Goal: Transaction & Acquisition: Obtain resource

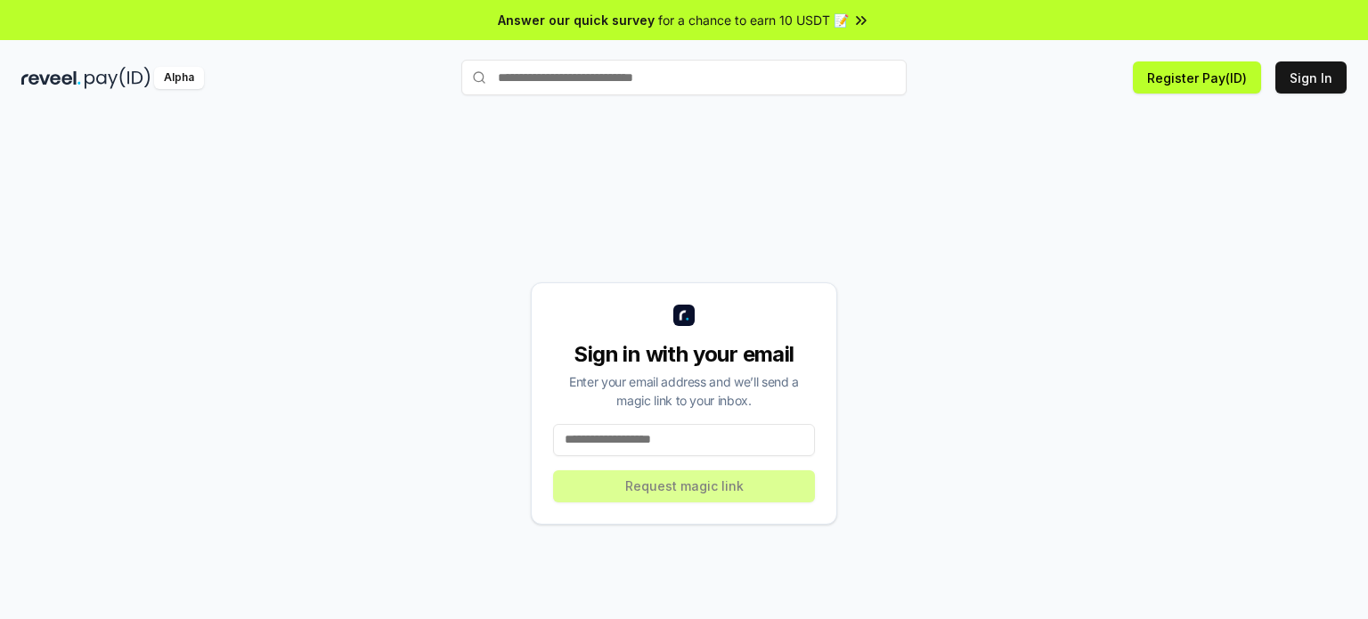
click at [644, 430] on input at bounding box center [684, 440] width 262 height 32
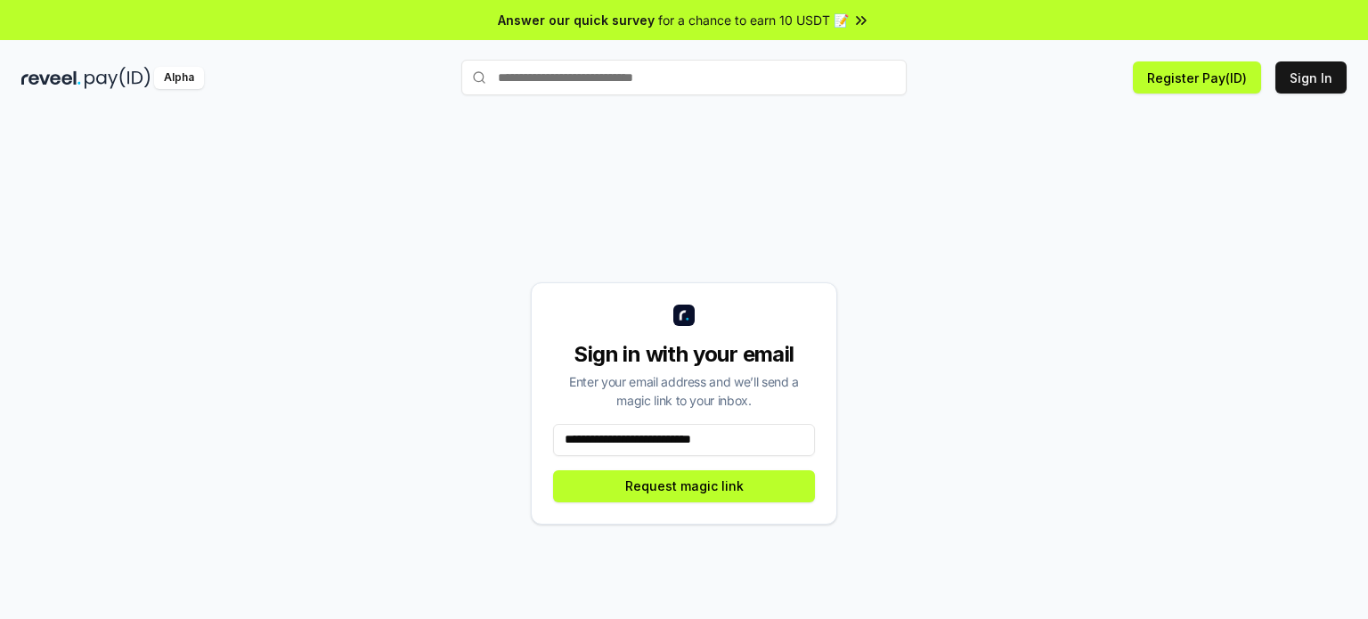
click at [733, 441] on input "**********" at bounding box center [684, 440] width 262 height 32
type input "**********"
click at [759, 478] on button "Request magic link" at bounding box center [684, 486] width 262 height 32
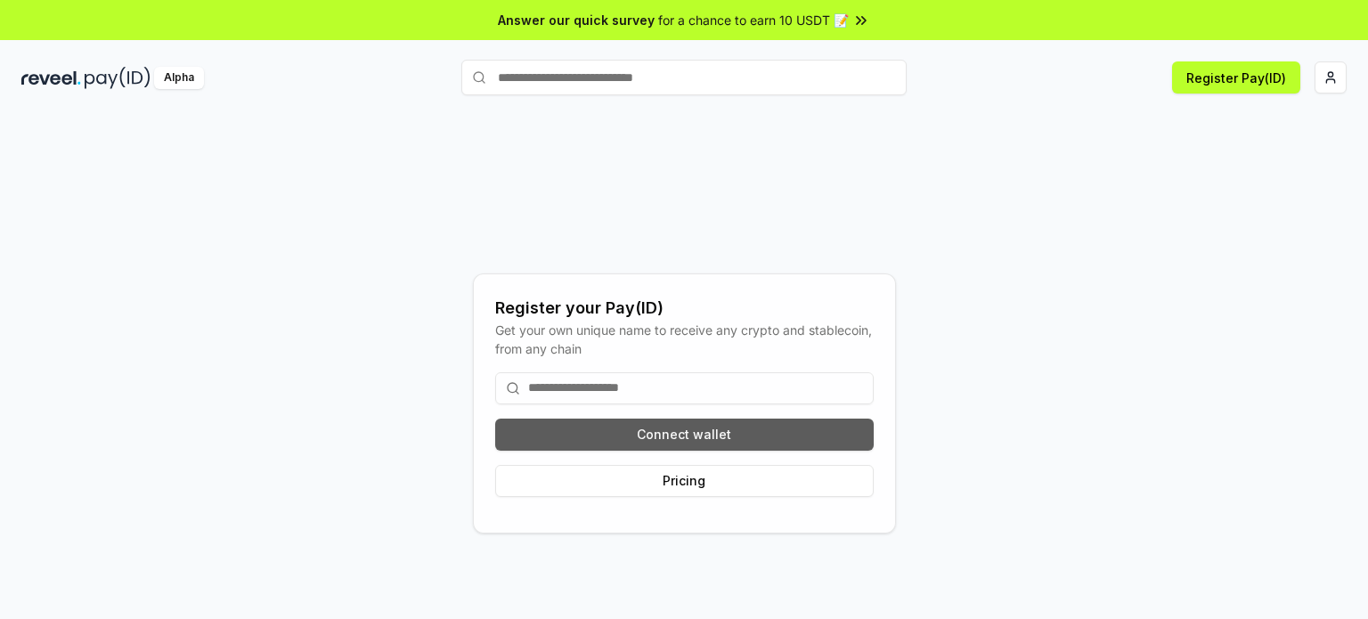
click at [739, 434] on button "Connect wallet" at bounding box center [684, 435] width 379 height 32
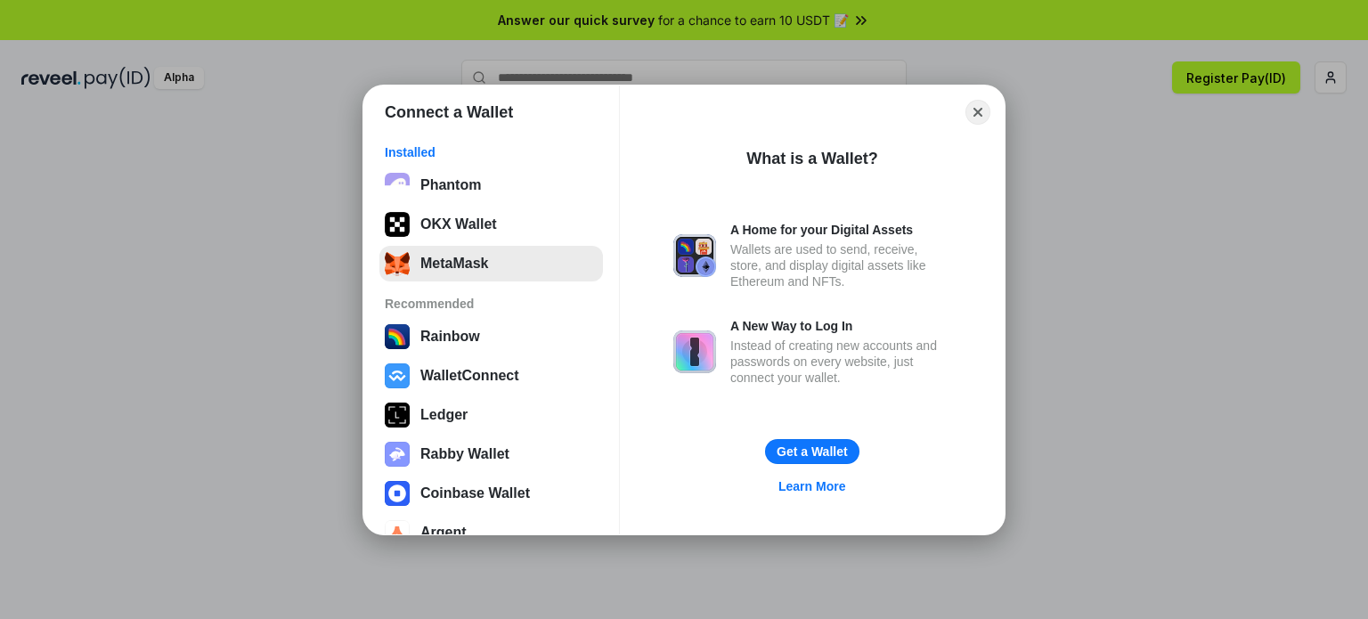
click at [529, 259] on button "MetaMask" at bounding box center [492, 264] width 224 height 36
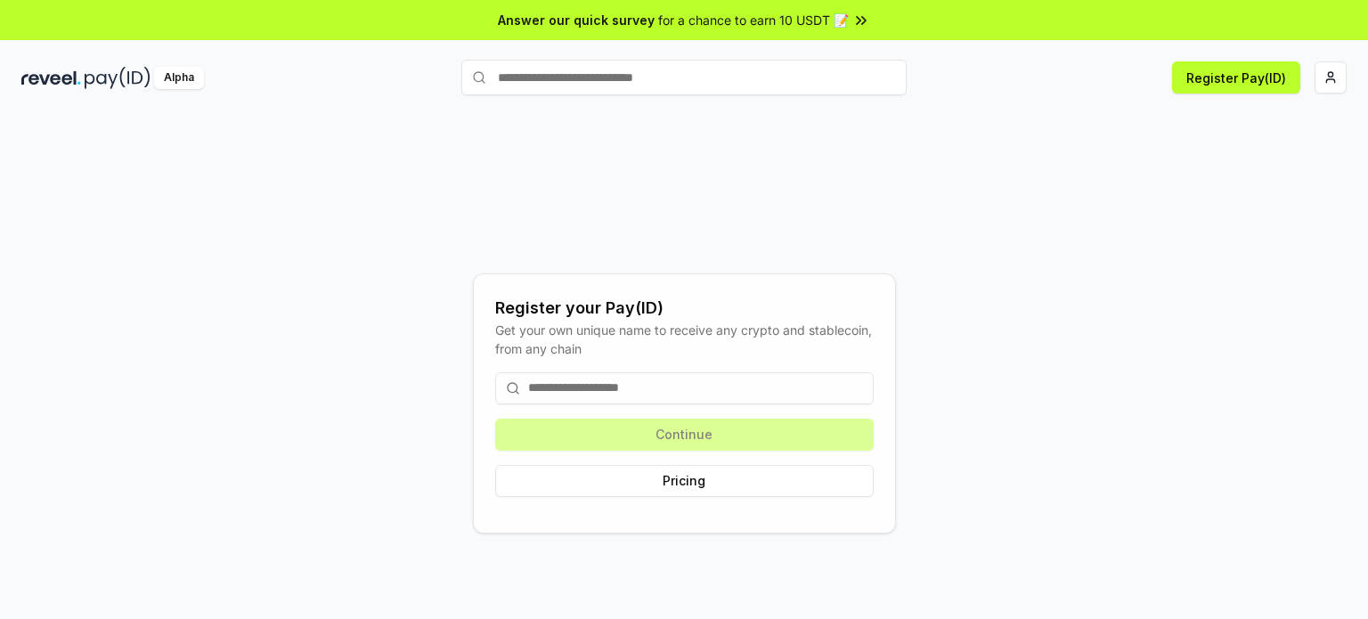
click at [658, 402] on input at bounding box center [684, 388] width 379 height 32
click at [703, 437] on div "Continue Pricing" at bounding box center [684, 434] width 379 height 153
click at [715, 477] on button "Pricing" at bounding box center [684, 481] width 379 height 32
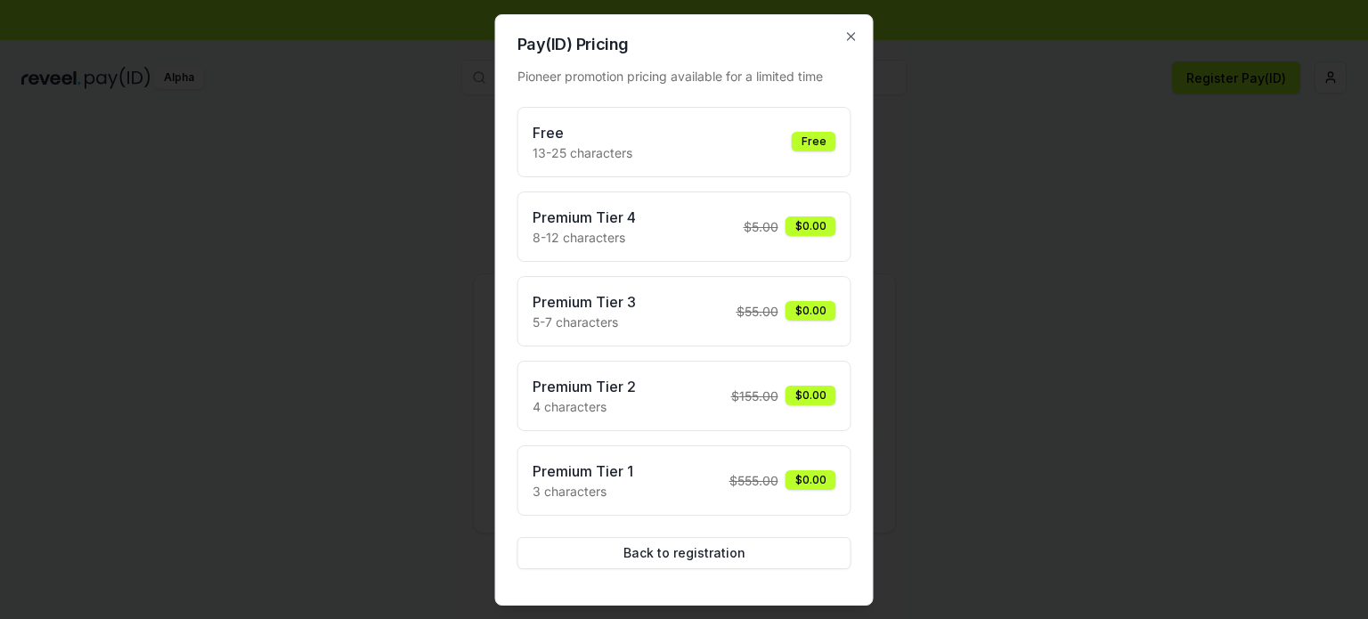
click at [779, 129] on div "Free 13-25 characters Free" at bounding box center [685, 142] width 304 height 40
click at [792, 144] on div "Free 13-25 characters Free" at bounding box center [685, 142] width 304 height 40
click at [804, 132] on div "Free" at bounding box center [814, 142] width 45 height 20
click at [815, 134] on div "Free" at bounding box center [814, 142] width 45 height 20
click at [832, 11] on div at bounding box center [684, 309] width 1368 height 619
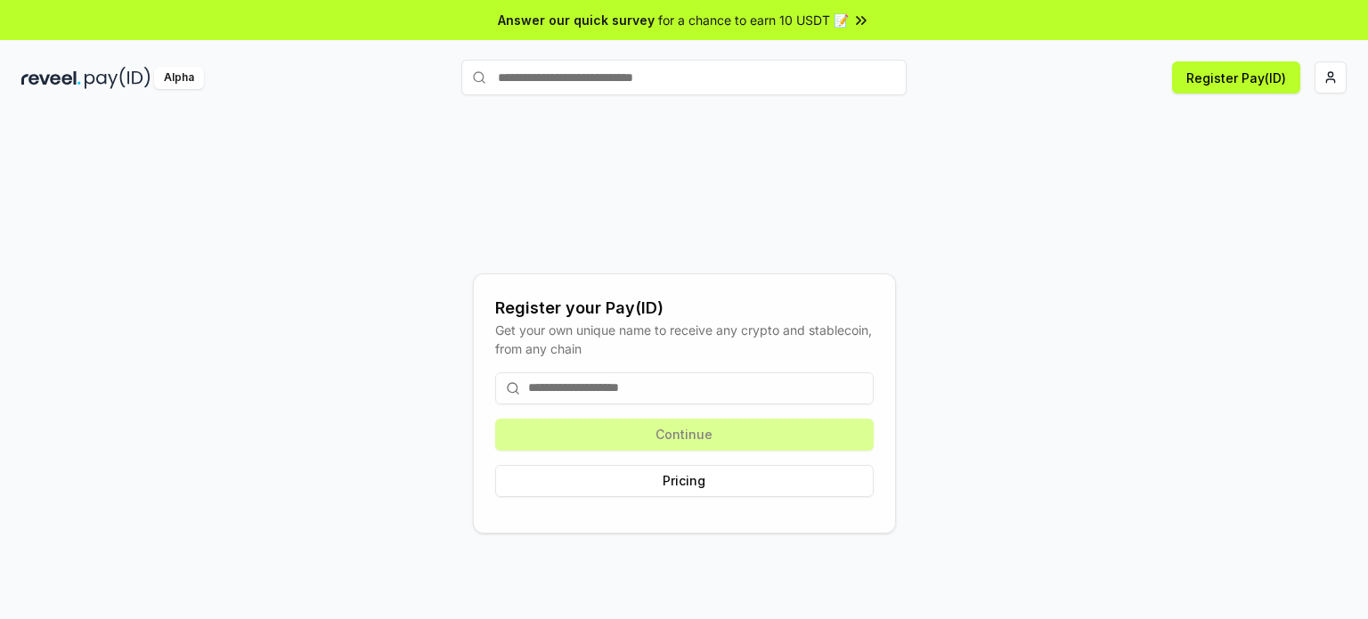
click at [706, 384] on input at bounding box center [684, 388] width 379 height 32
type input "*"
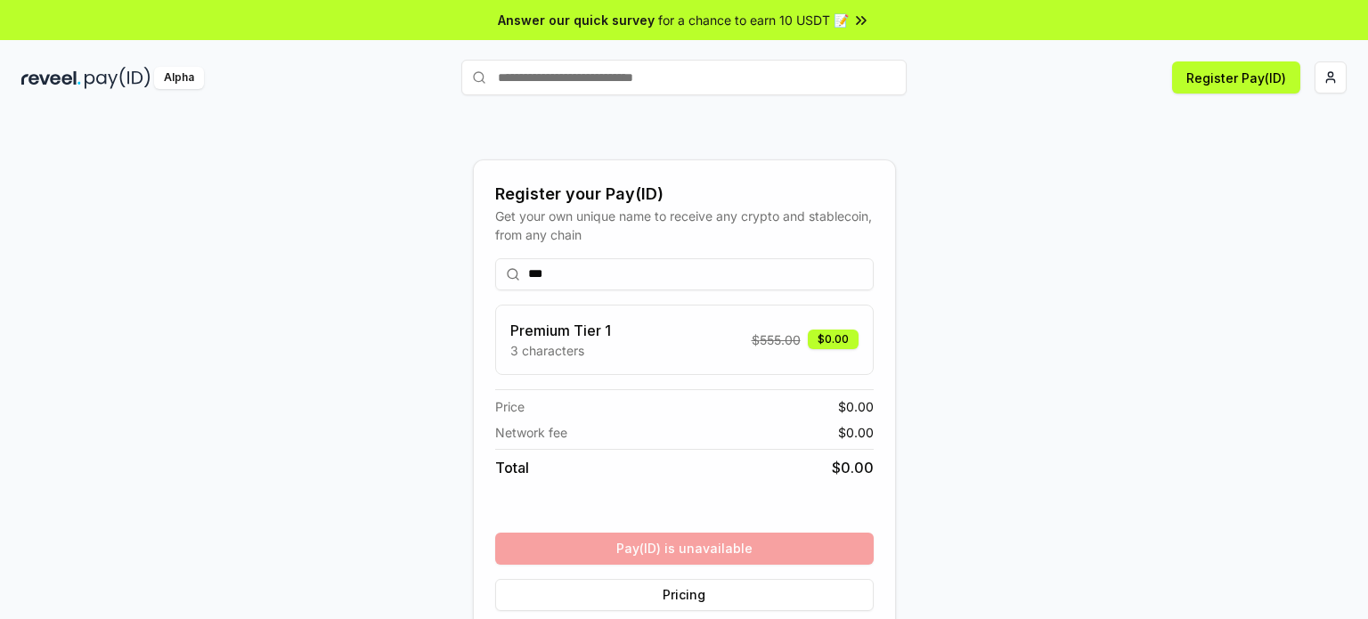
click at [747, 342] on div "Premium Tier 1 3 characters $ 555.00 $0.00" at bounding box center [684, 340] width 348 height 40
click at [732, 344] on div "Premium Tier 1 3 characters $ 555.00 $0.00" at bounding box center [684, 340] width 348 height 40
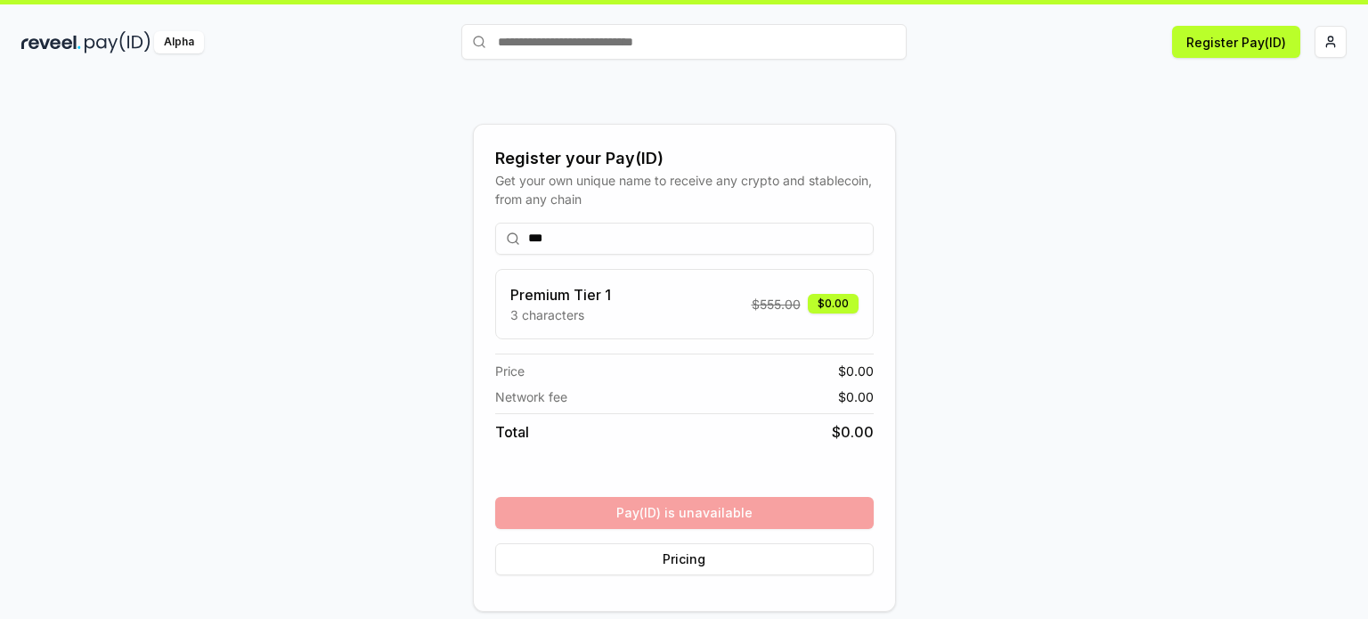
scroll to position [50, 0]
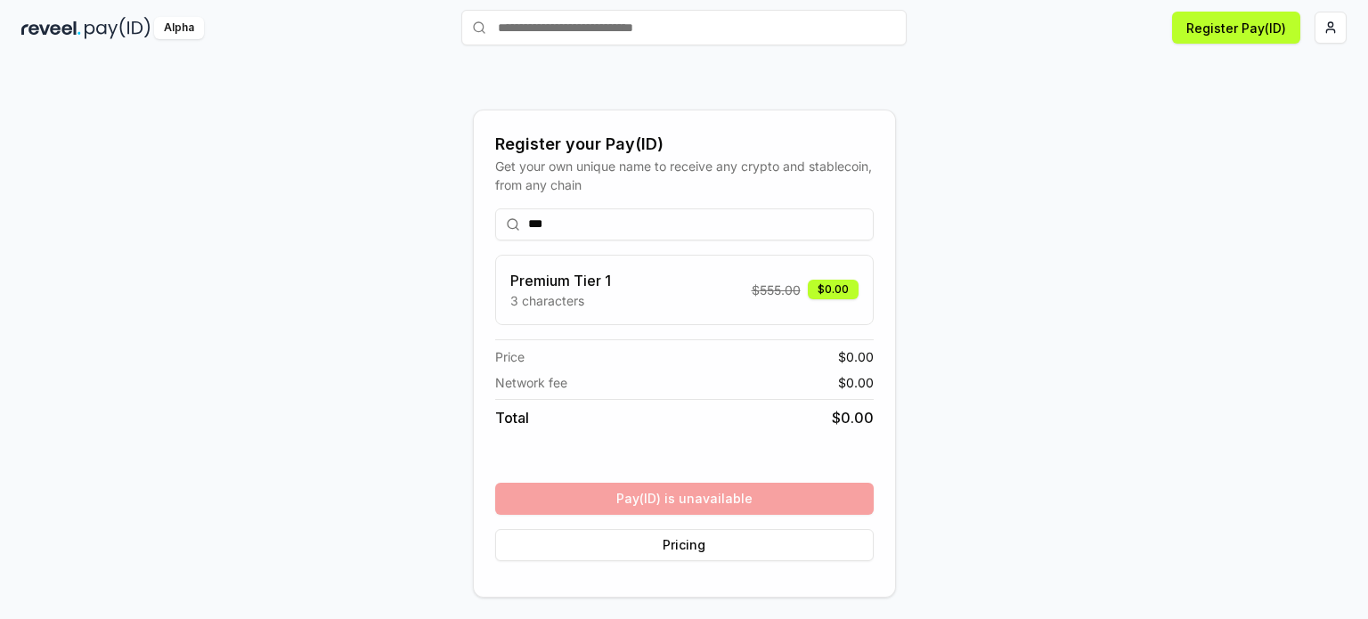
click at [673, 224] on input "***" at bounding box center [684, 224] width 379 height 32
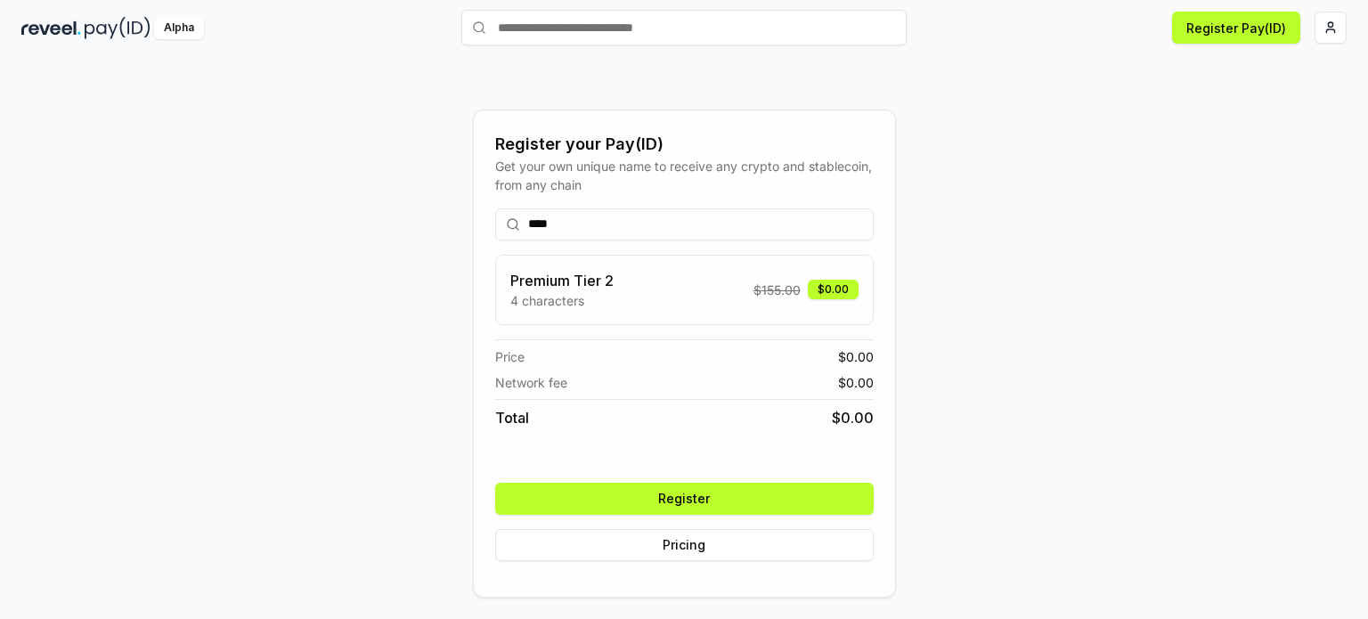
type input "****"
click at [686, 309] on div "Premium Tier 2 4 characters $ 155.00 $0.00" at bounding box center [684, 290] width 379 height 70
click at [798, 303] on div "Premium Tier 2 4 characters $ 155.00 $0.00" at bounding box center [684, 290] width 348 height 40
click at [723, 502] on button "Register" at bounding box center [684, 499] width 379 height 32
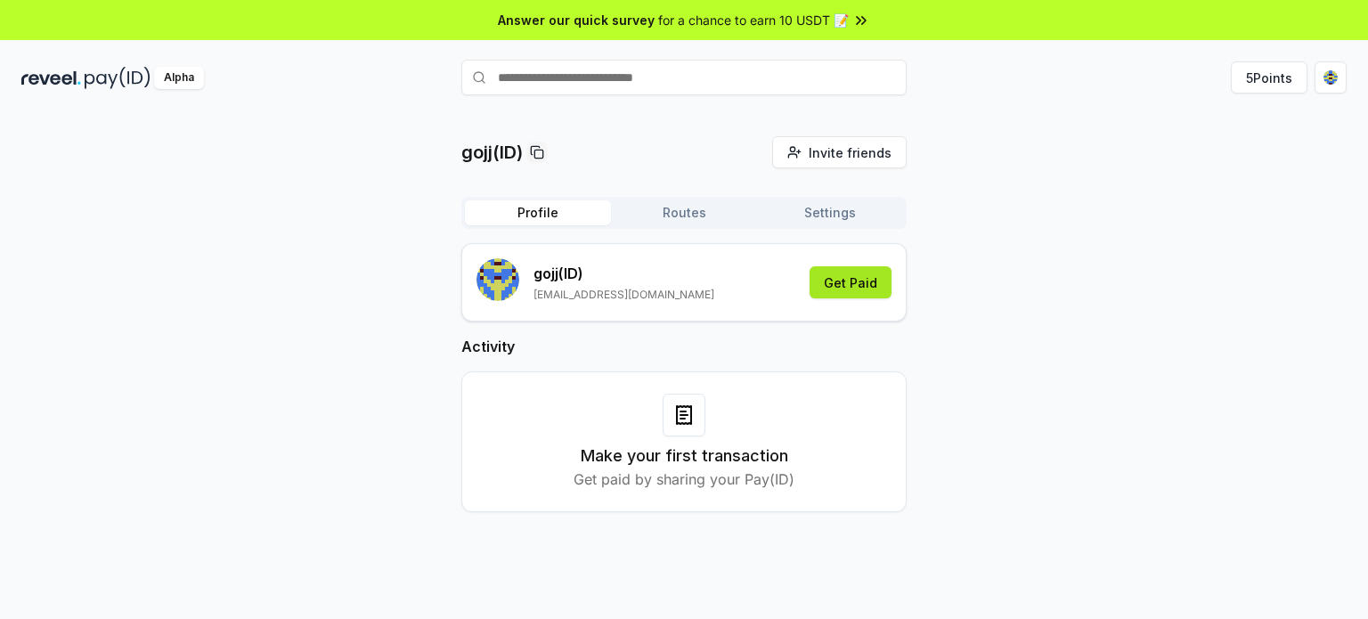
click at [866, 280] on button "Get Paid" at bounding box center [851, 282] width 82 height 32
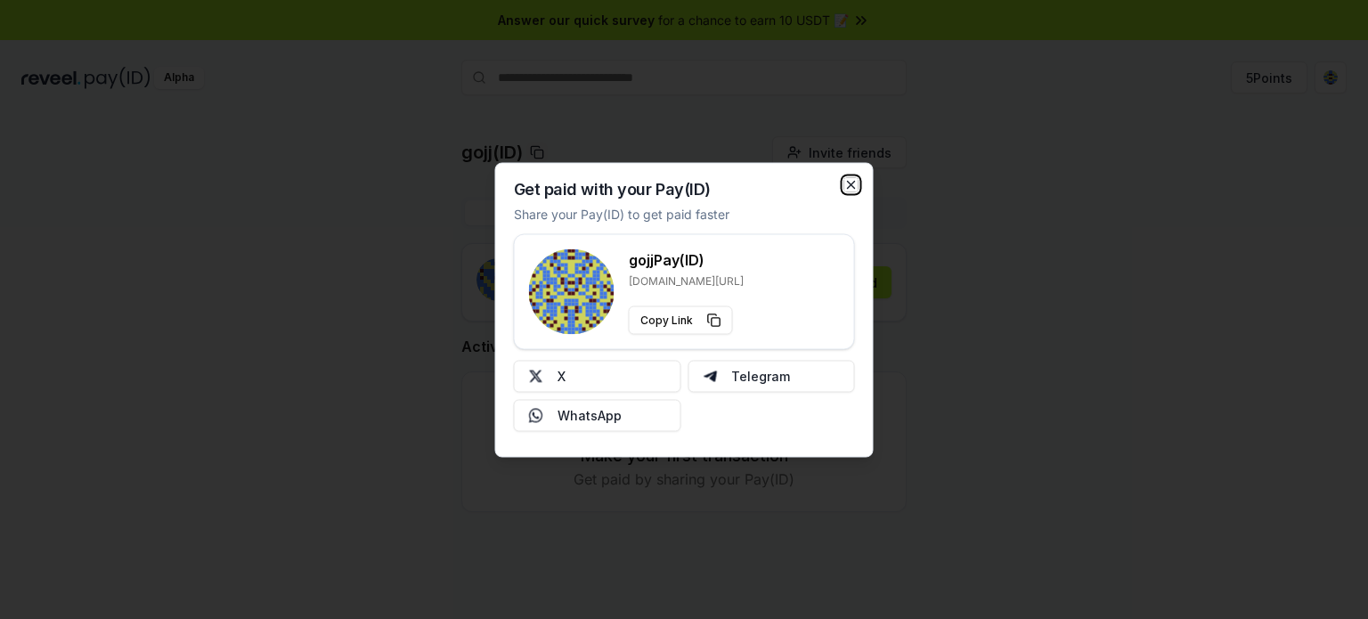
click at [853, 186] on icon "button" at bounding box center [851, 184] width 7 height 7
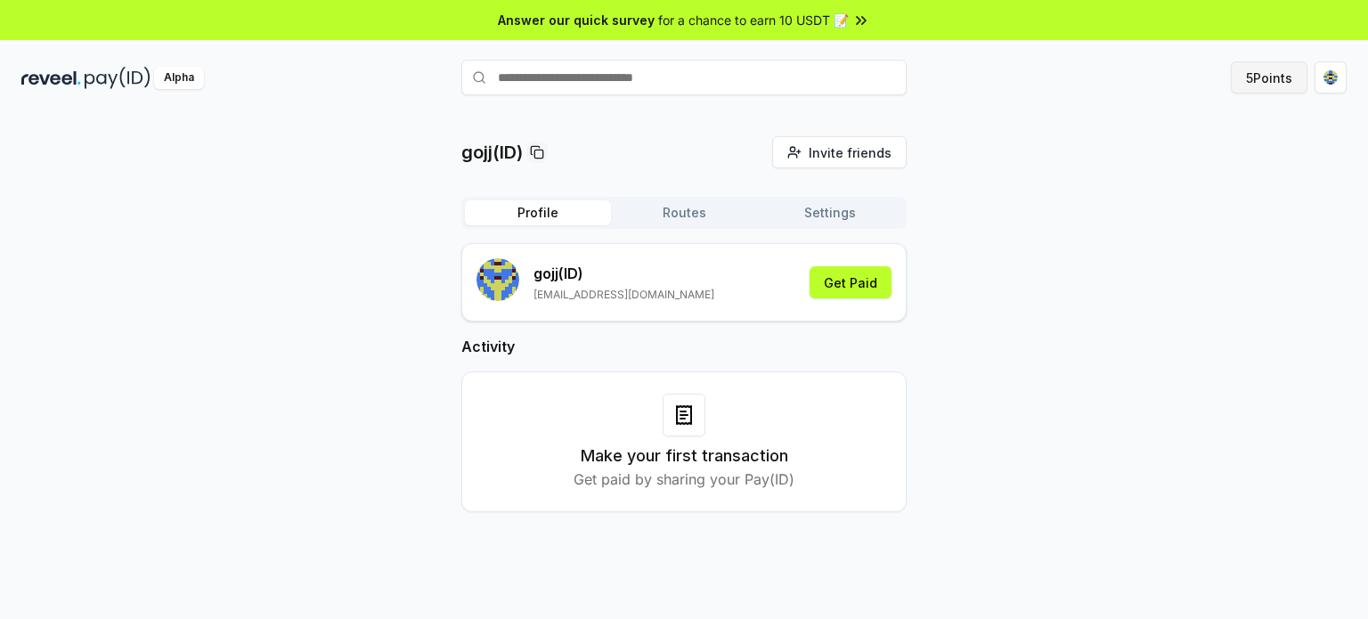
click at [1279, 63] on button "5 Points" at bounding box center [1269, 77] width 77 height 32
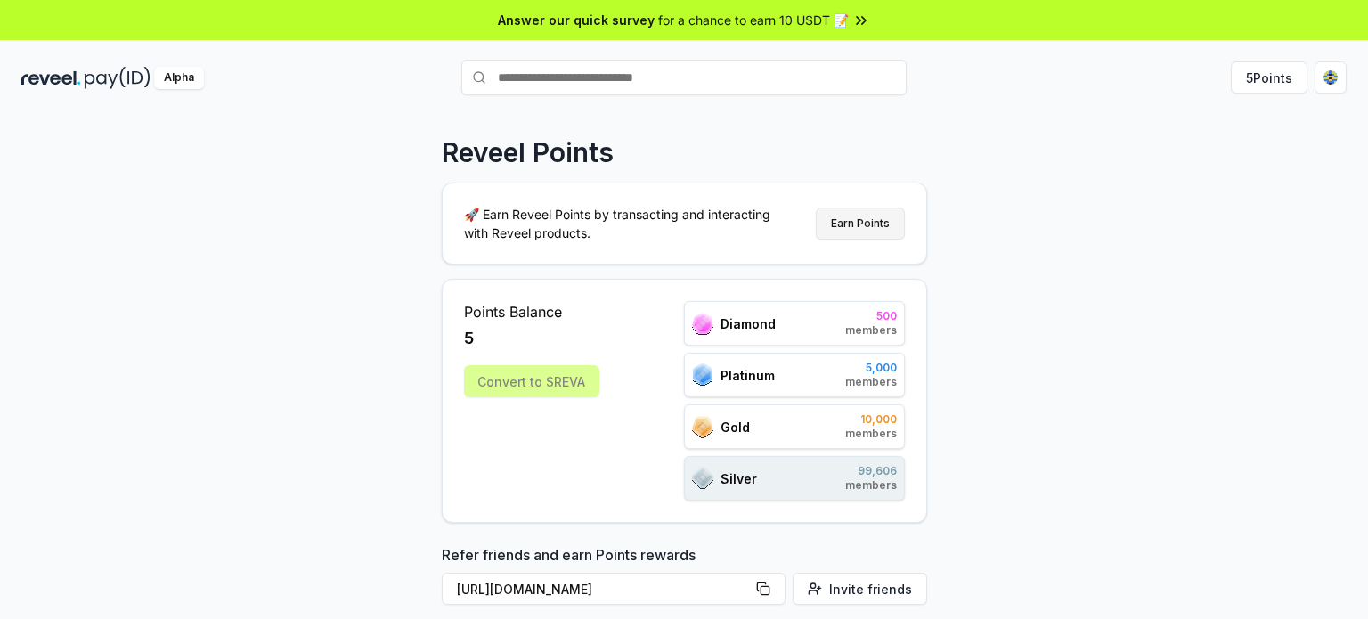
click at [863, 213] on button "Earn Points" at bounding box center [860, 224] width 89 height 32
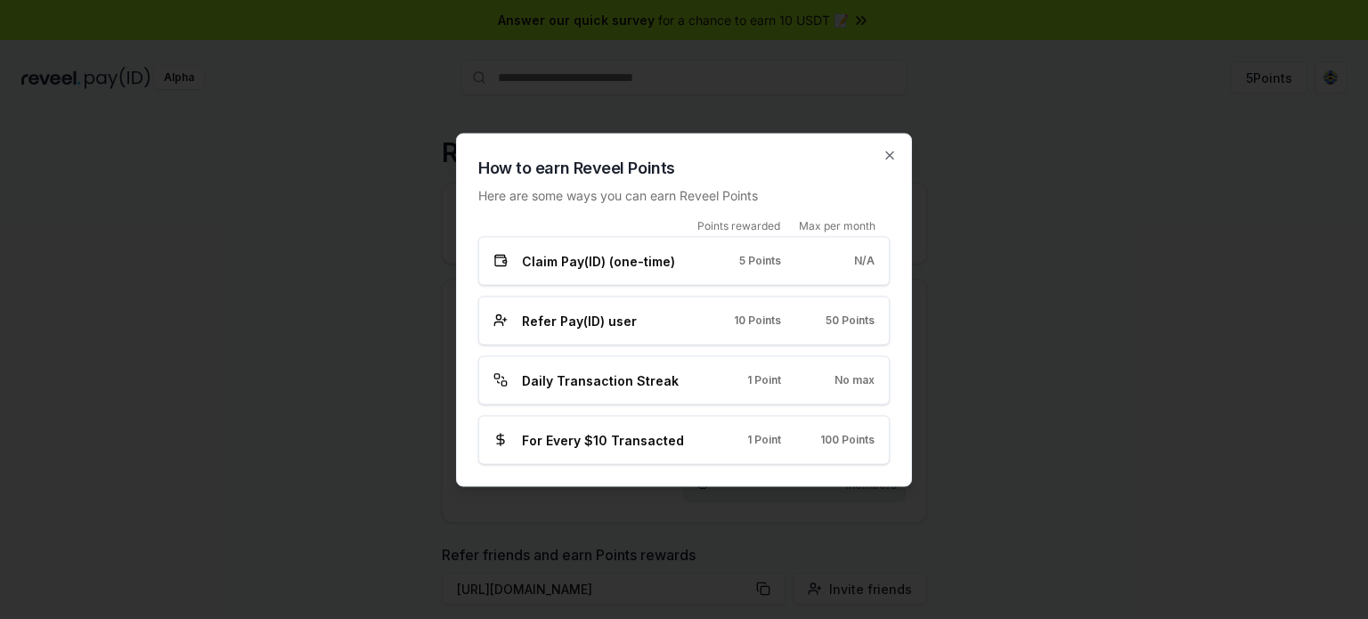
click at [594, 347] on div "Points rewarded Max per month Claim Pay(ID) (one-time) 5 Points N/A Refer Pay(I…" at bounding box center [684, 341] width 412 height 246
drag, startPoint x: 576, startPoint y: 333, endPoint x: 624, endPoint y: 384, distance: 70.0
click at [588, 341] on div "Refer Pay(ID) user 10 Points 50 Points" at bounding box center [684, 320] width 412 height 49
click at [613, 384] on span "Daily Transaction Streak" at bounding box center [600, 380] width 157 height 19
click at [894, 160] on icon "button" at bounding box center [890, 155] width 14 height 14
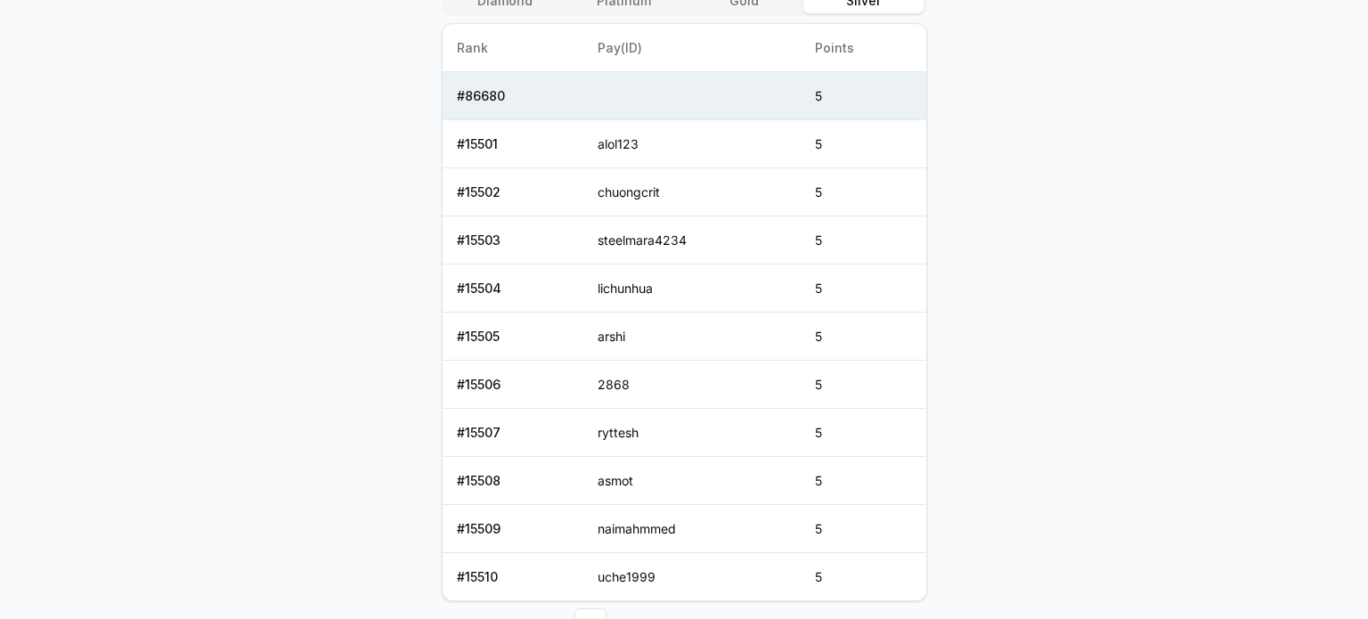
scroll to position [802, 0]
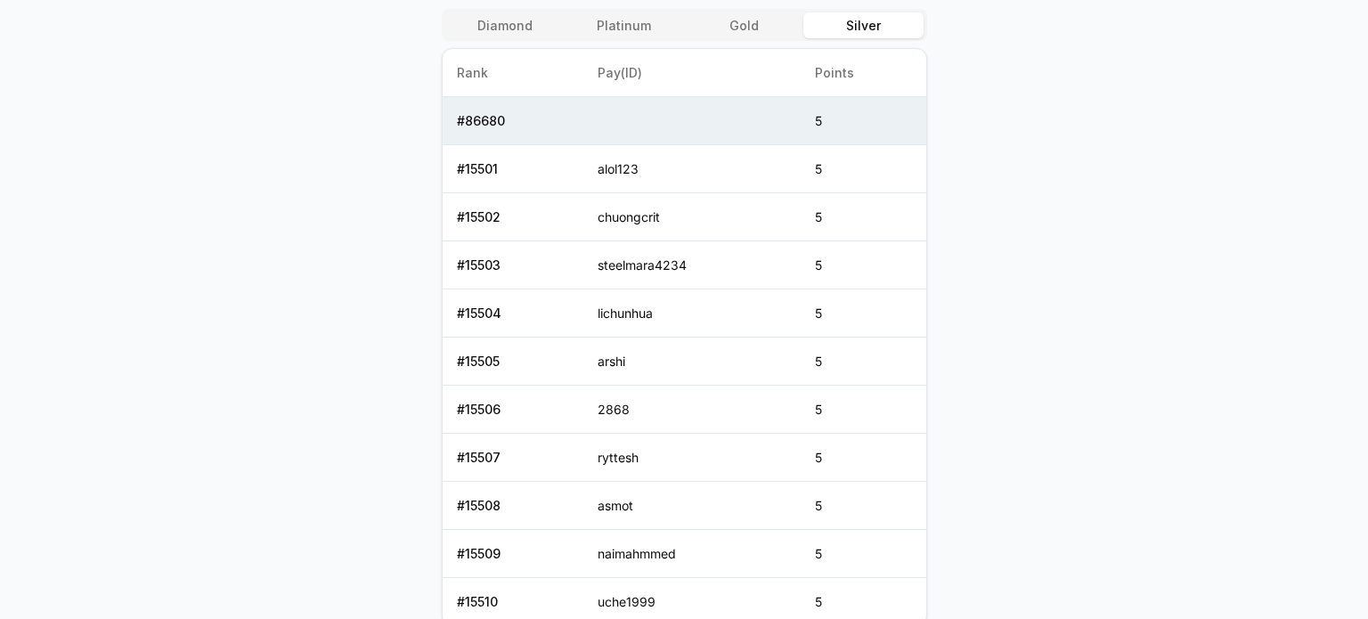
click at [1286, 0] on body "Answer our quick survey for a chance to earn 10 USDT 📝 Alpha 5 Points Reveel Po…" at bounding box center [684, 309] width 1368 height 619
drag, startPoint x: 1284, startPoint y: 1, endPoint x: 1263, endPoint y: 360, distance: 359.6
click at [1265, 368] on body "Answer our quick survey for a chance to earn 10 USDT 📝 Alpha 5 Points Reveel Po…" at bounding box center [684, 309] width 1368 height 619
